Goal: Task Accomplishment & Management: Manage account settings

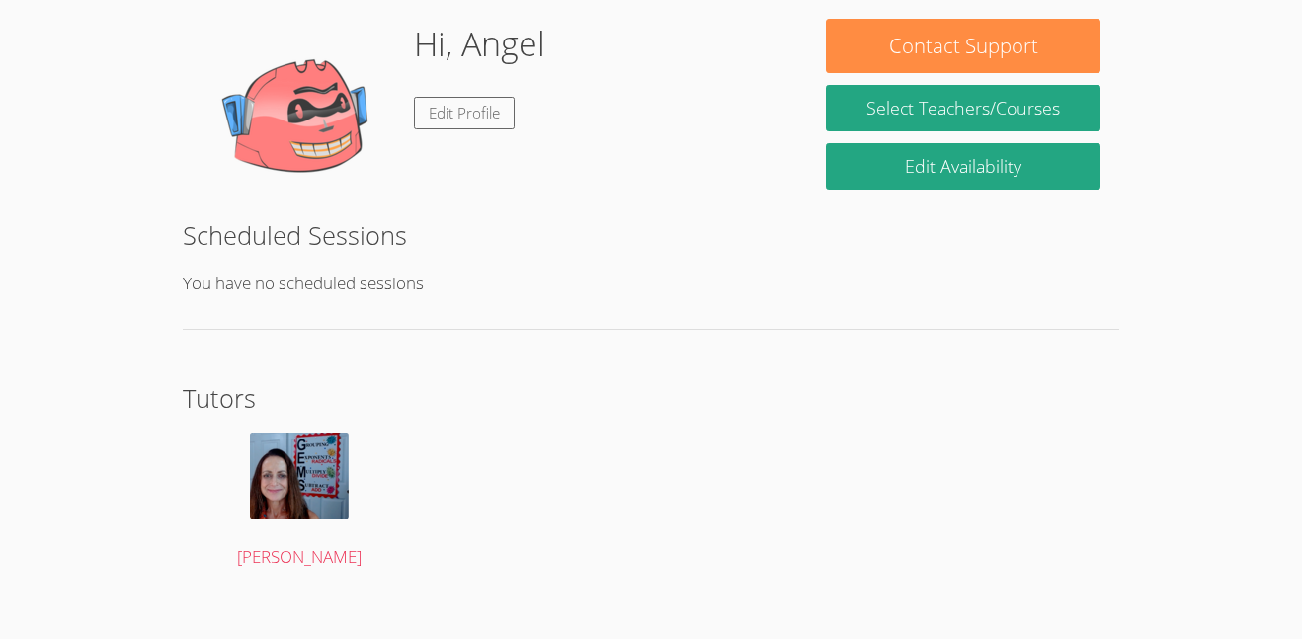
scroll to position [97, 0]
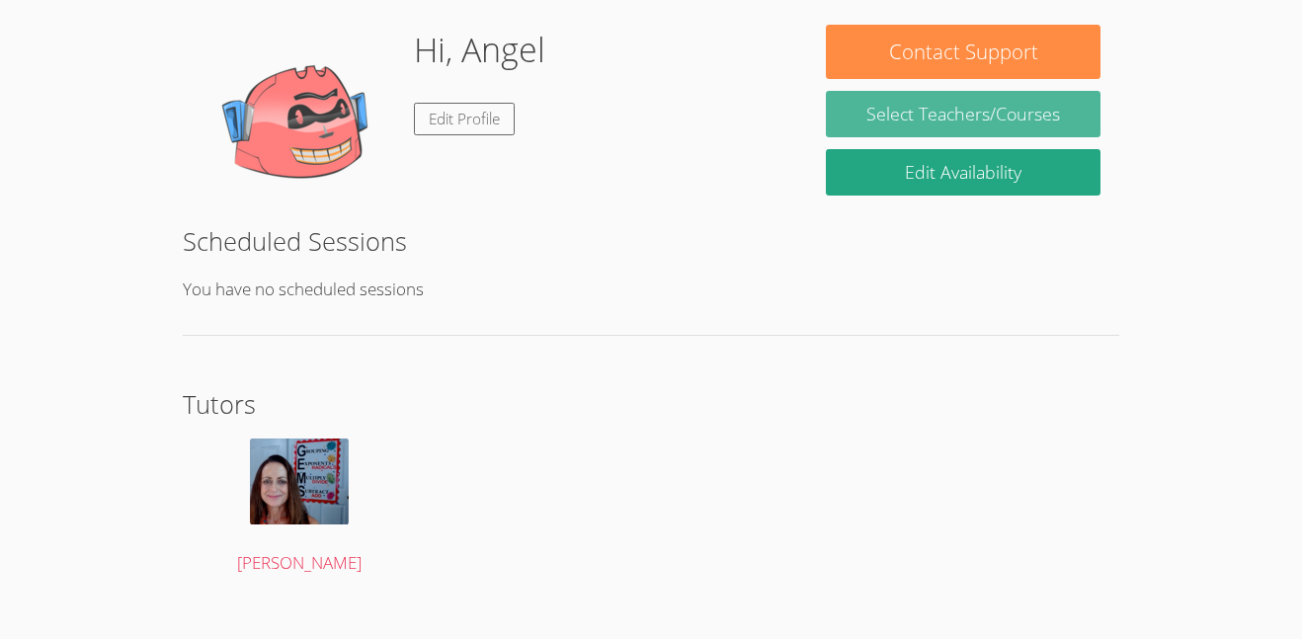
click at [974, 113] on link "Select Teachers/Courses" at bounding box center [963, 114] width 275 height 46
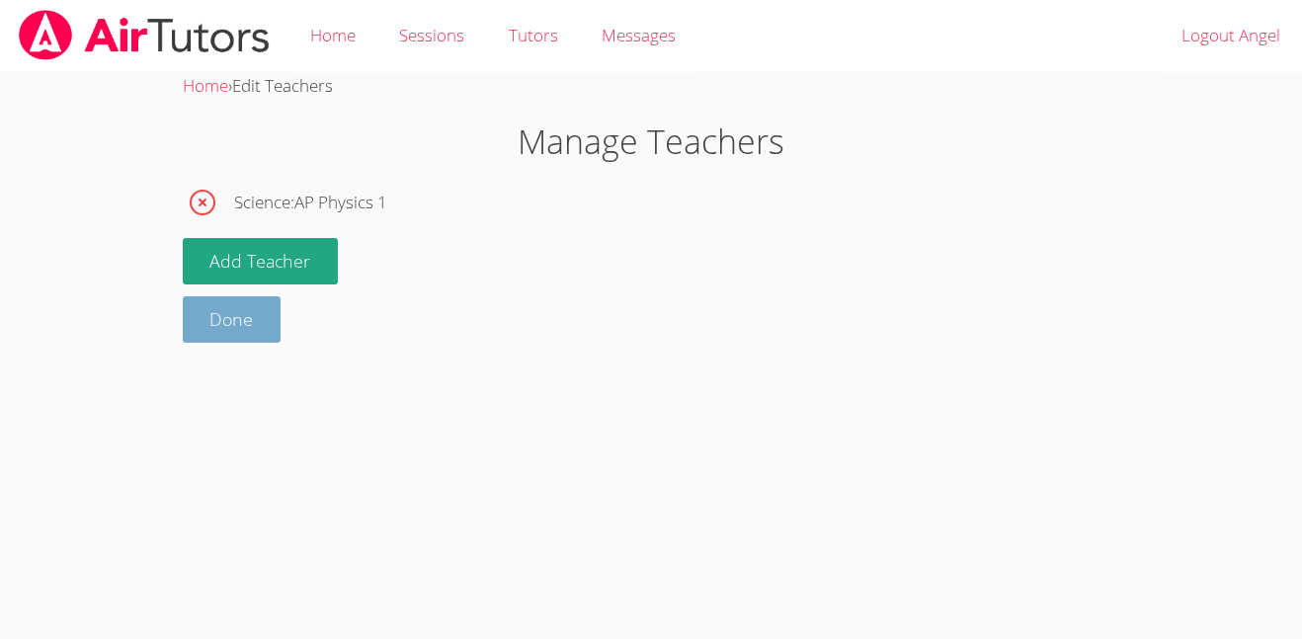
click at [234, 328] on link "Done" at bounding box center [232, 319] width 99 height 46
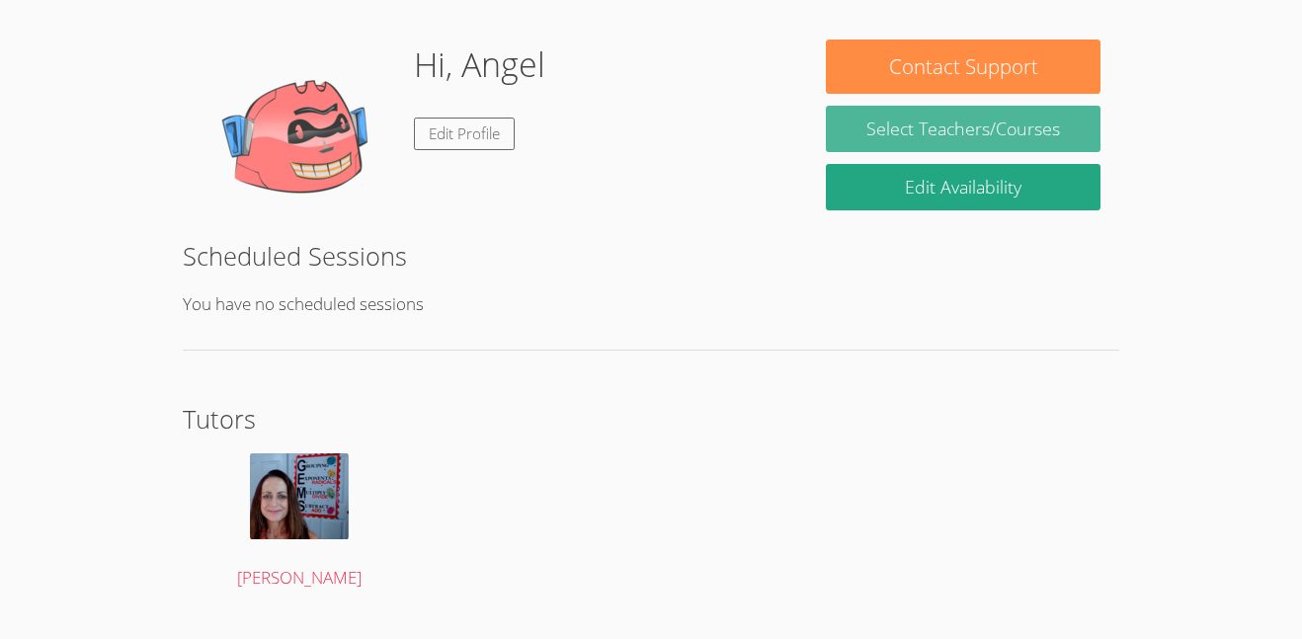
scroll to position [94, 0]
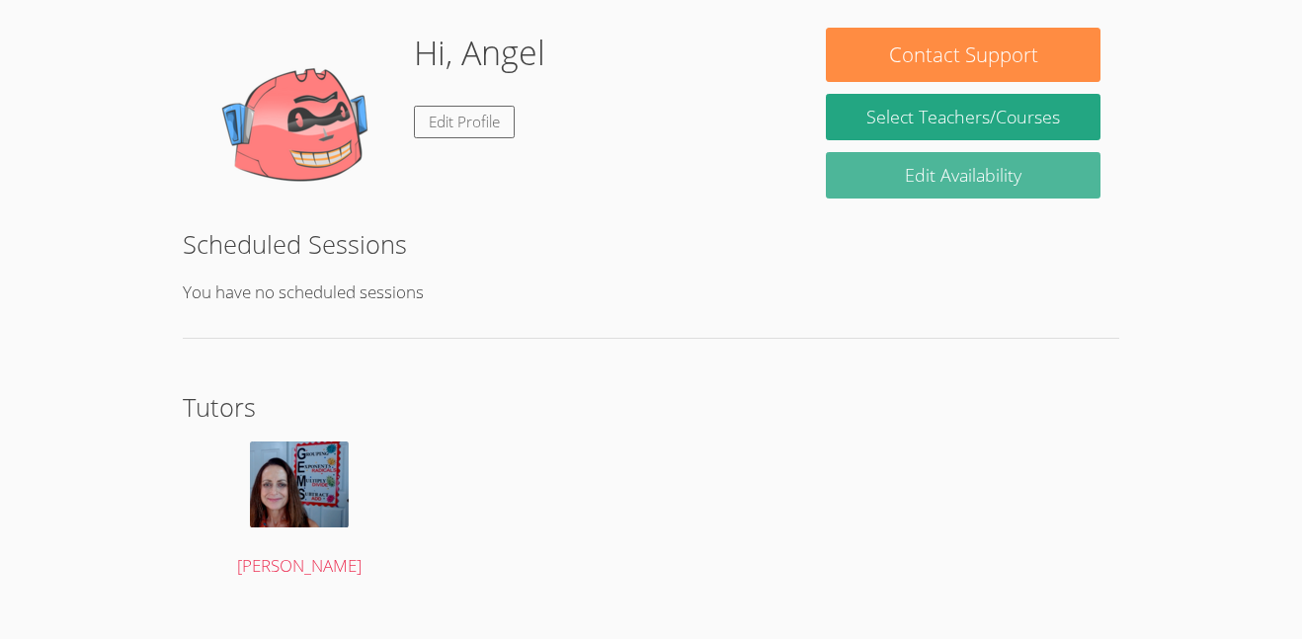
click at [915, 176] on link "Edit Availability" at bounding box center [963, 175] width 275 height 46
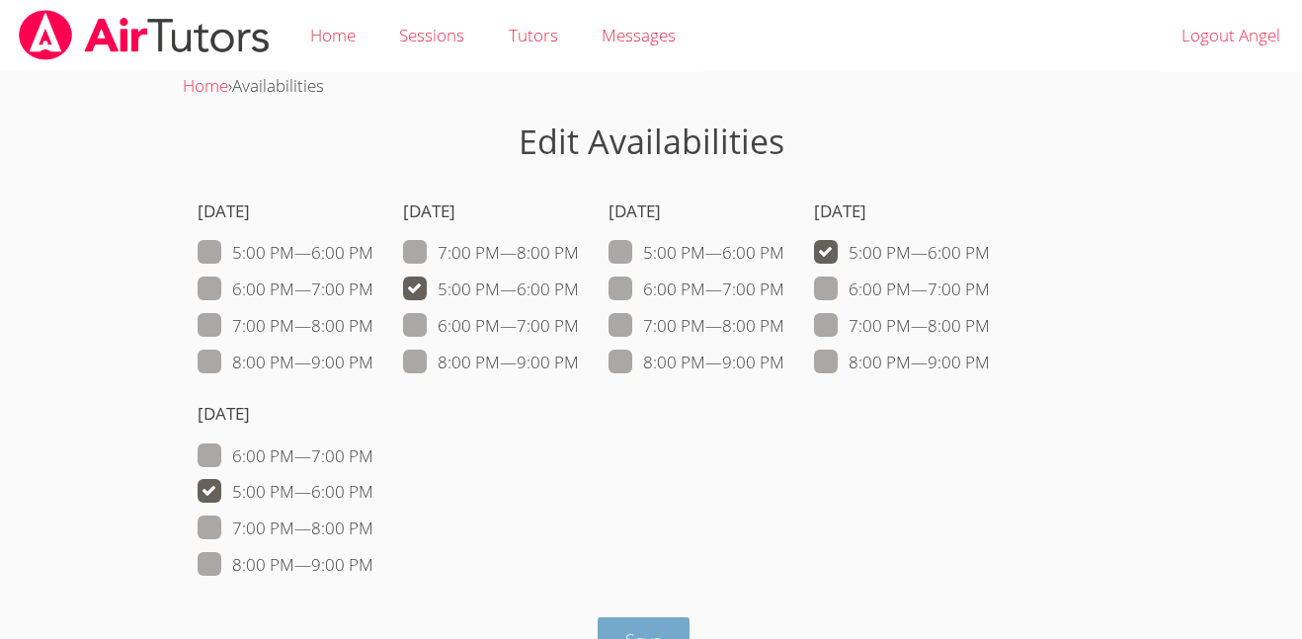
click at [597, 636] on button "Save" at bounding box center [643, 640] width 92 height 46
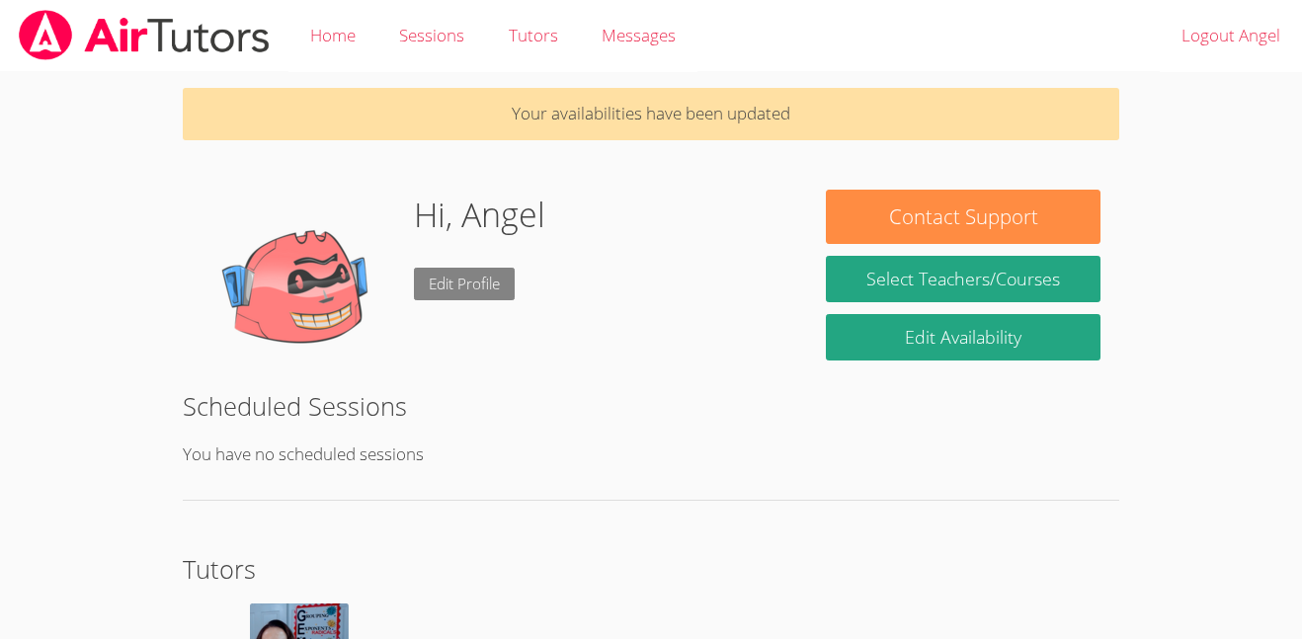
click at [438, 282] on link "Edit Profile" at bounding box center [464, 284] width 101 height 33
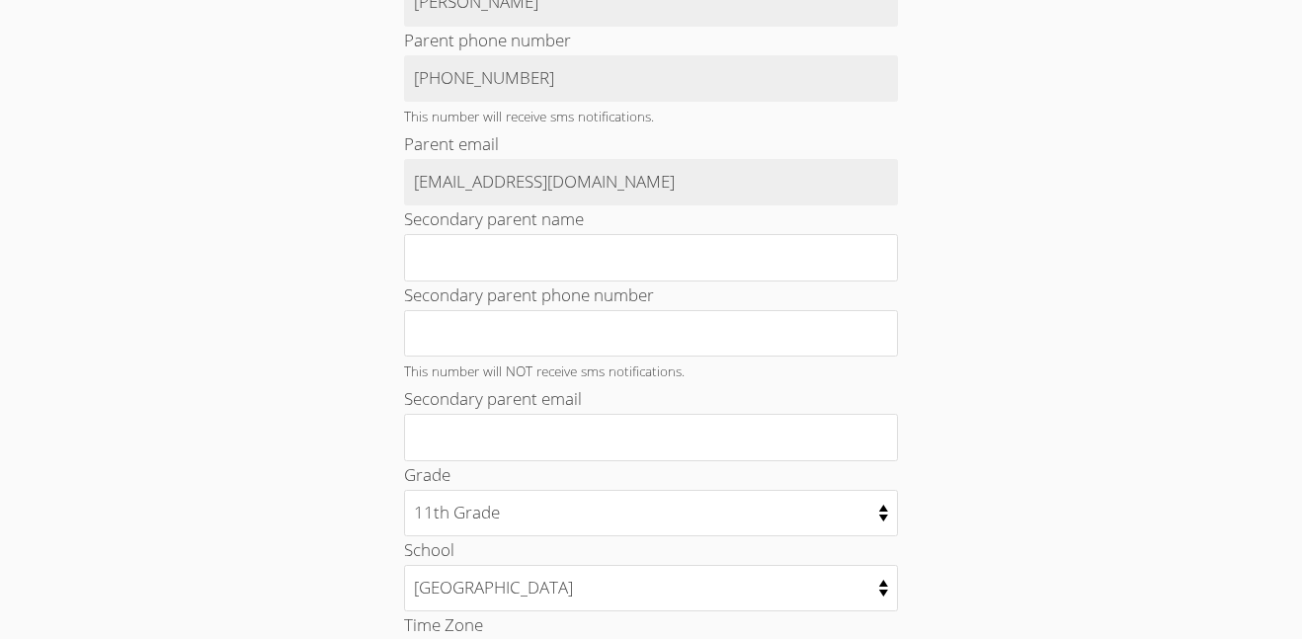
scroll to position [1028, 0]
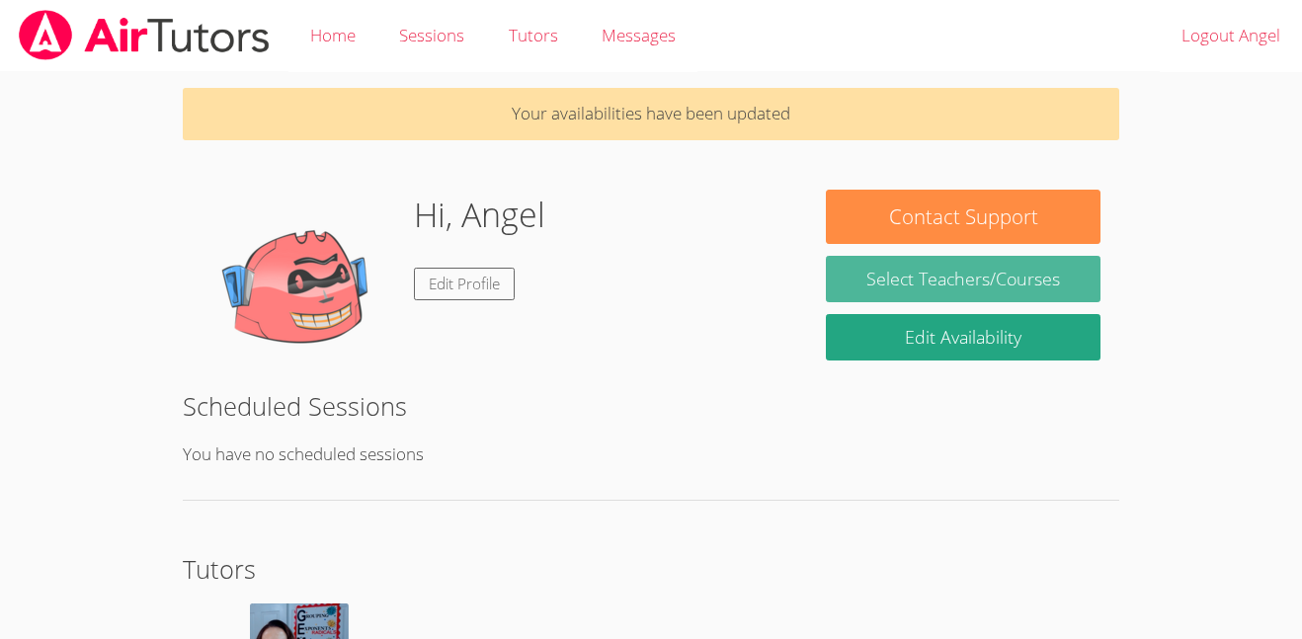
click at [904, 284] on link "Select Teachers/Courses" at bounding box center [963, 279] width 275 height 46
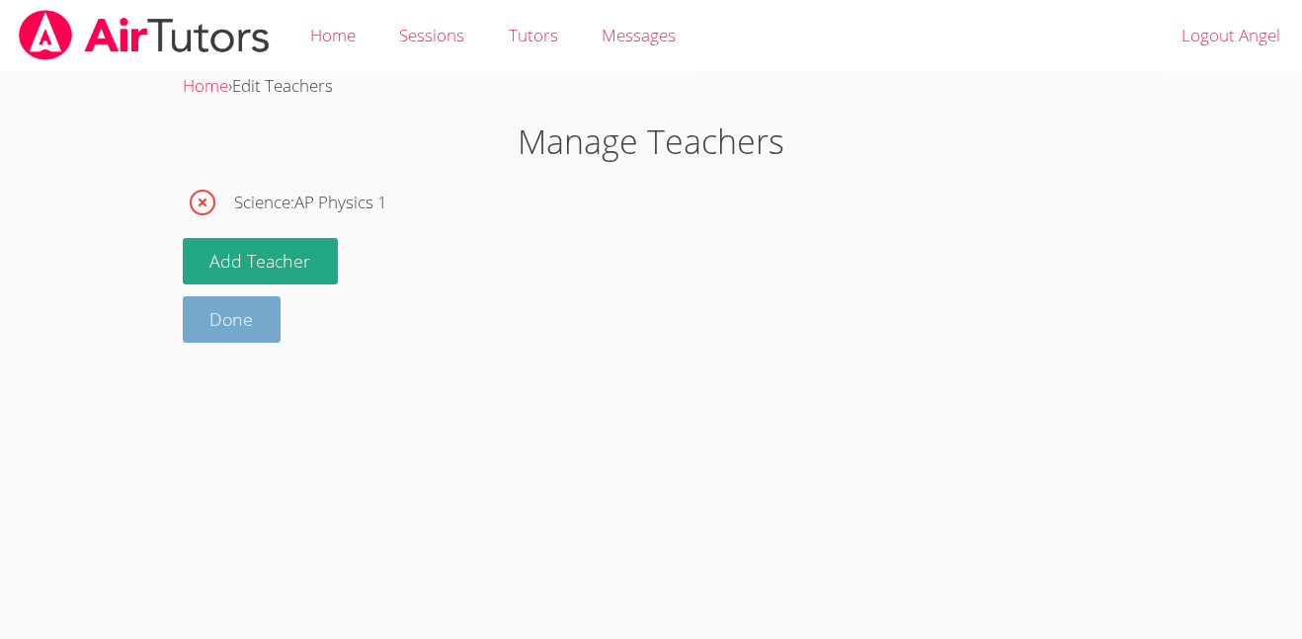
click at [266, 334] on link "Done" at bounding box center [232, 319] width 99 height 46
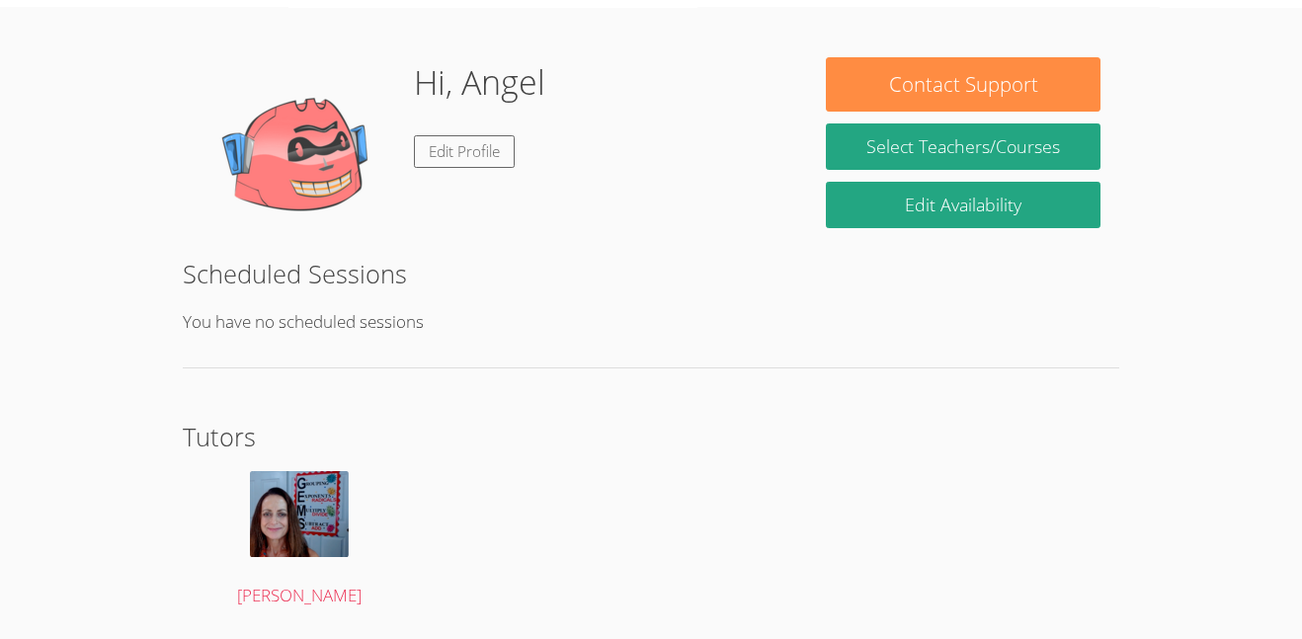
scroll to position [126, 0]
